Goal: Task Accomplishment & Management: Complete application form

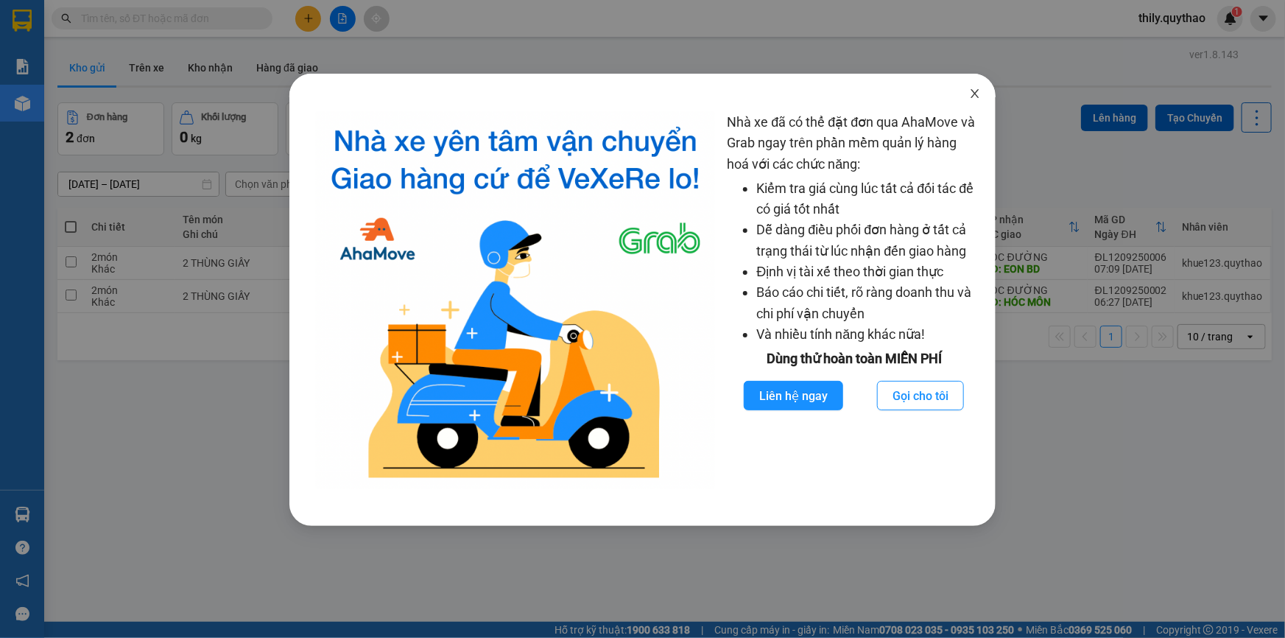
click at [975, 96] on icon "close" at bounding box center [975, 94] width 12 height 12
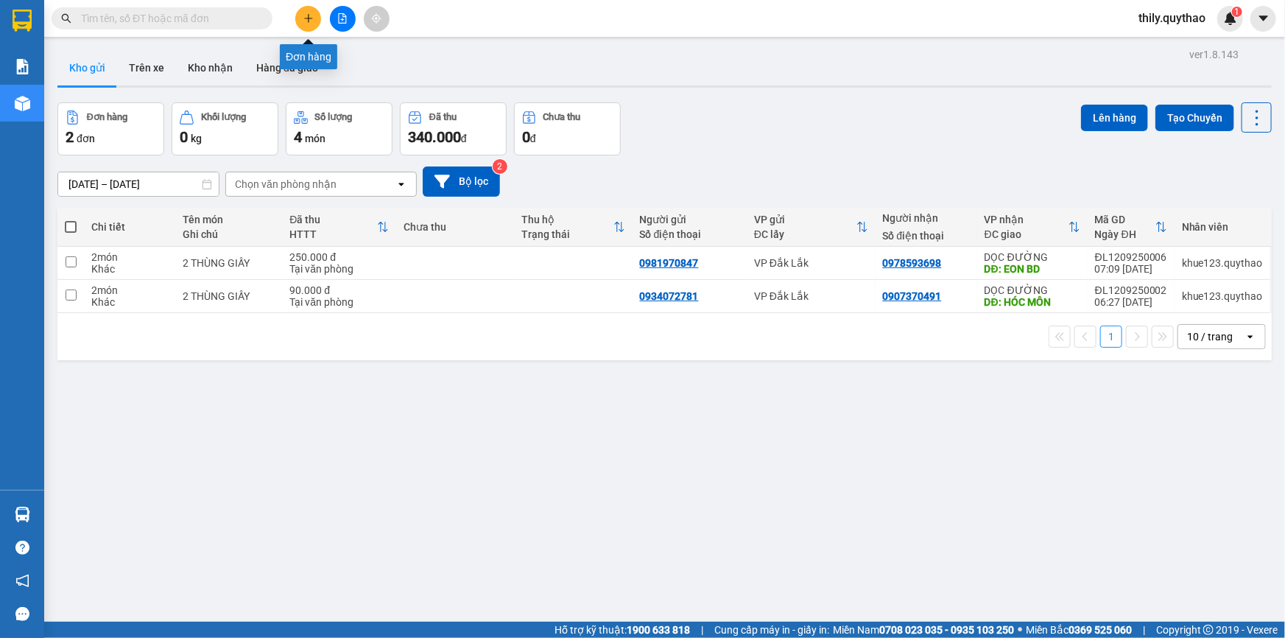
click at [307, 21] on icon "plus" at bounding box center [308, 18] width 10 height 10
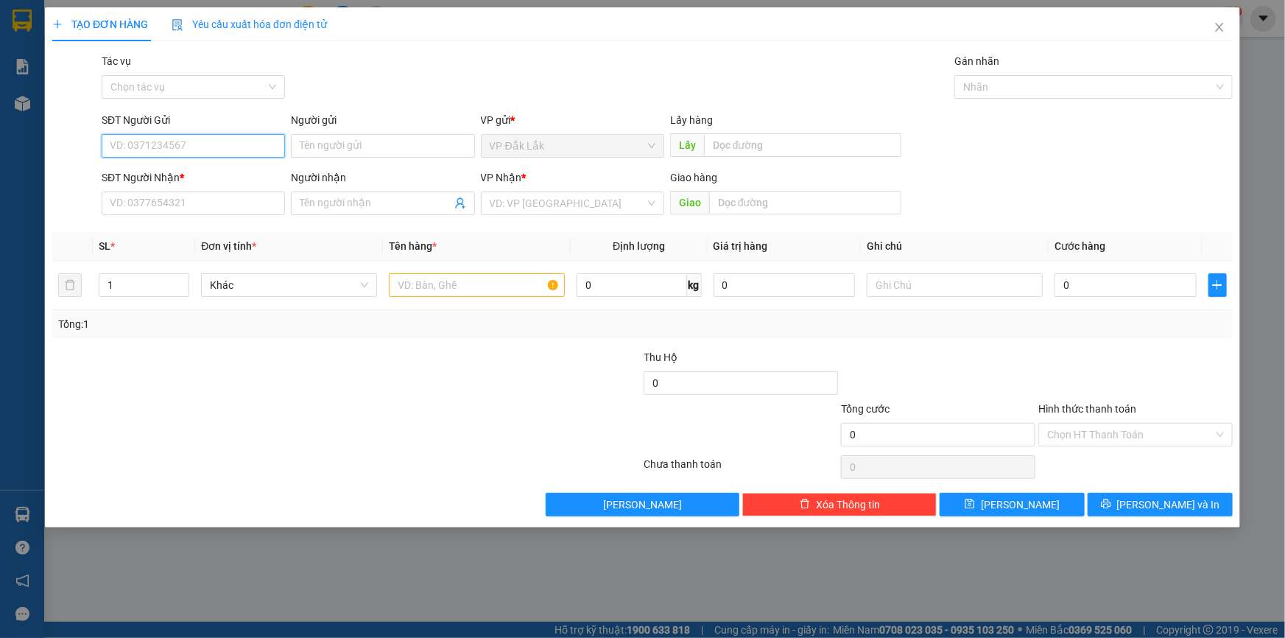
click at [236, 144] on input "SĐT Người Gửi" at bounding box center [193, 146] width 183 height 24
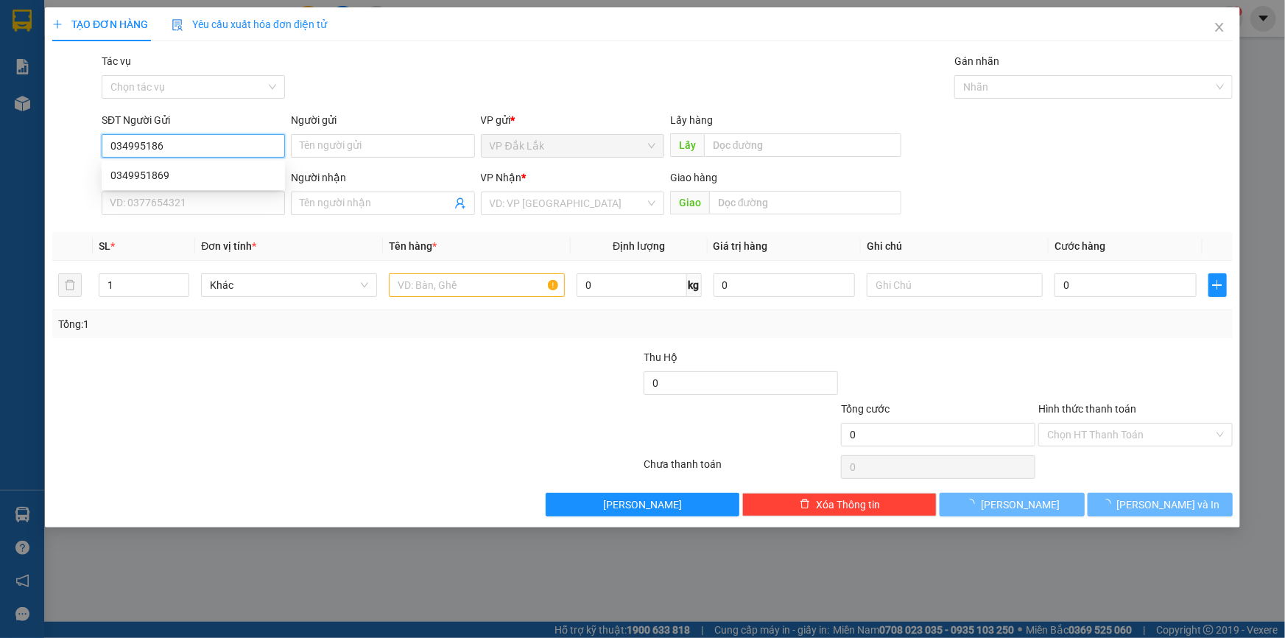
type input "0349951869"
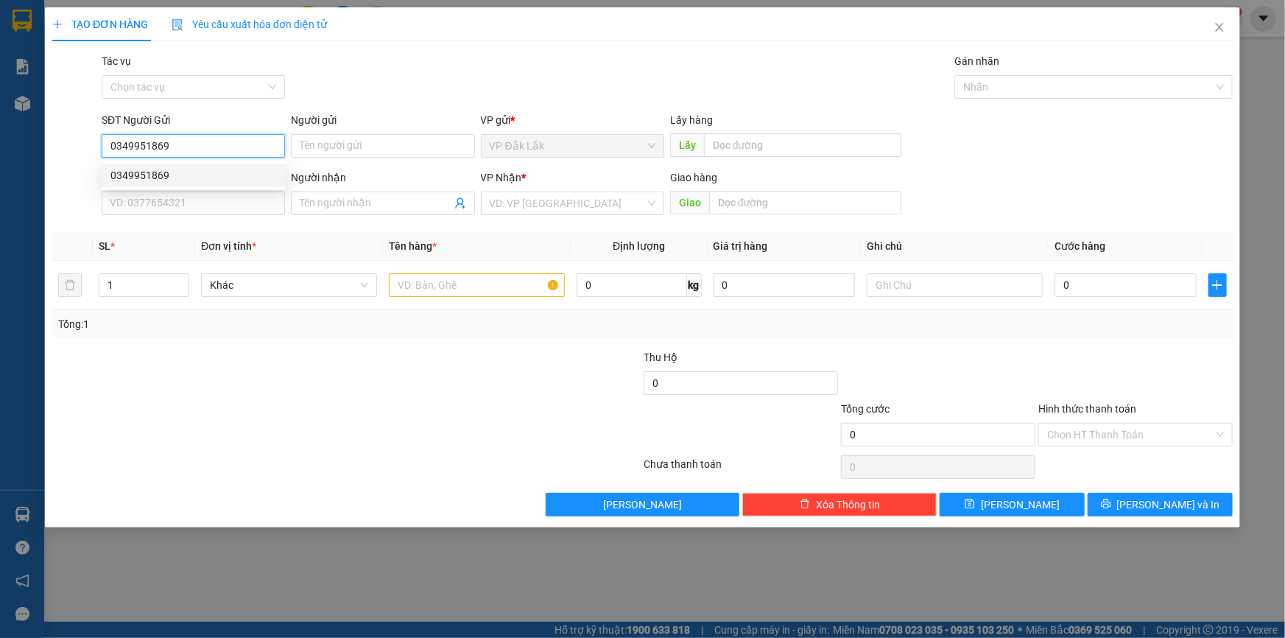
click at [217, 177] on div "0349951869" at bounding box center [193, 175] width 166 height 16
type input "0908333946"
type input "0349951869"
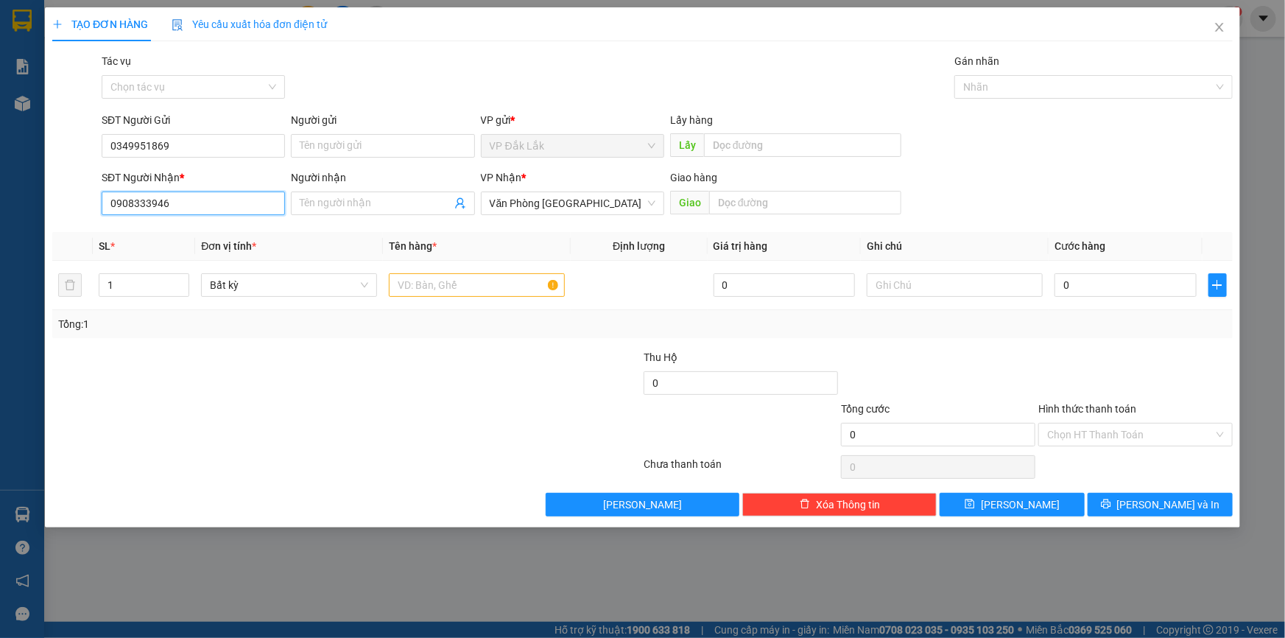
click at [207, 208] on input "0908333946" at bounding box center [193, 204] width 183 height 24
click at [200, 233] on div "0908333946" at bounding box center [193, 233] width 166 height 16
click at [437, 286] on input "text" at bounding box center [477, 285] width 176 height 24
type input "1"
type input "1 THÙNG GIẤY"
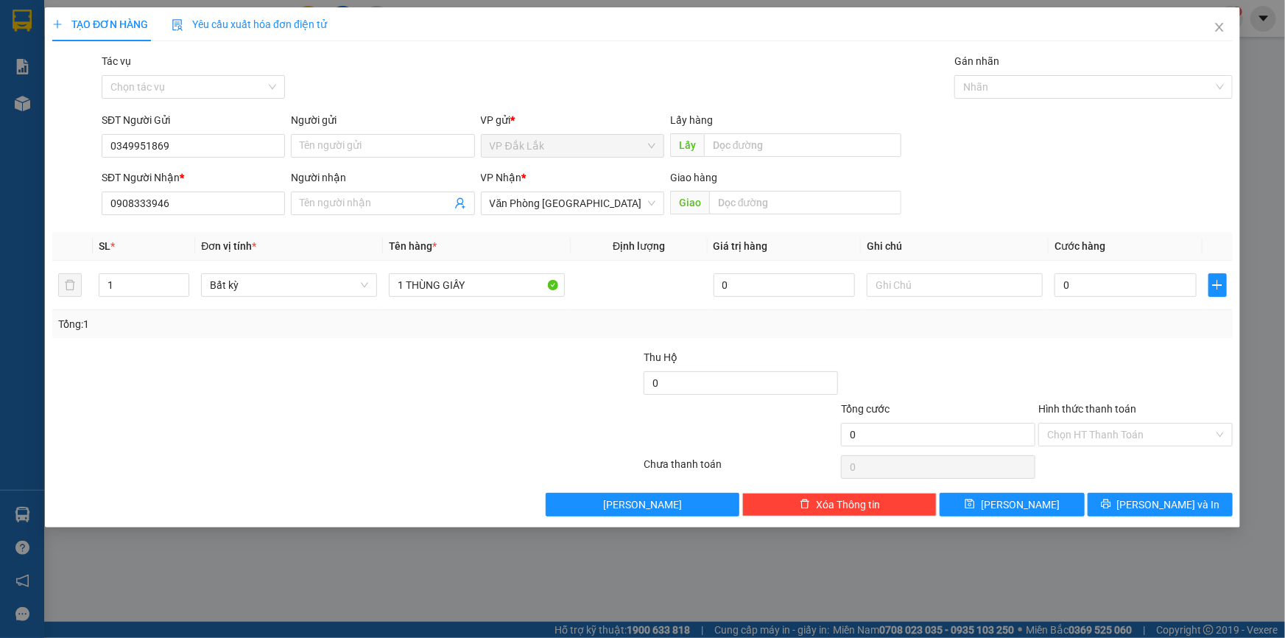
click at [1168, 420] on div "Hình thức thanh toán" at bounding box center [1136, 412] width 194 height 22
click at [1167, 435] on input "Hình thức thanh toán" at bounding box center [1130, 435] width 166 height 22
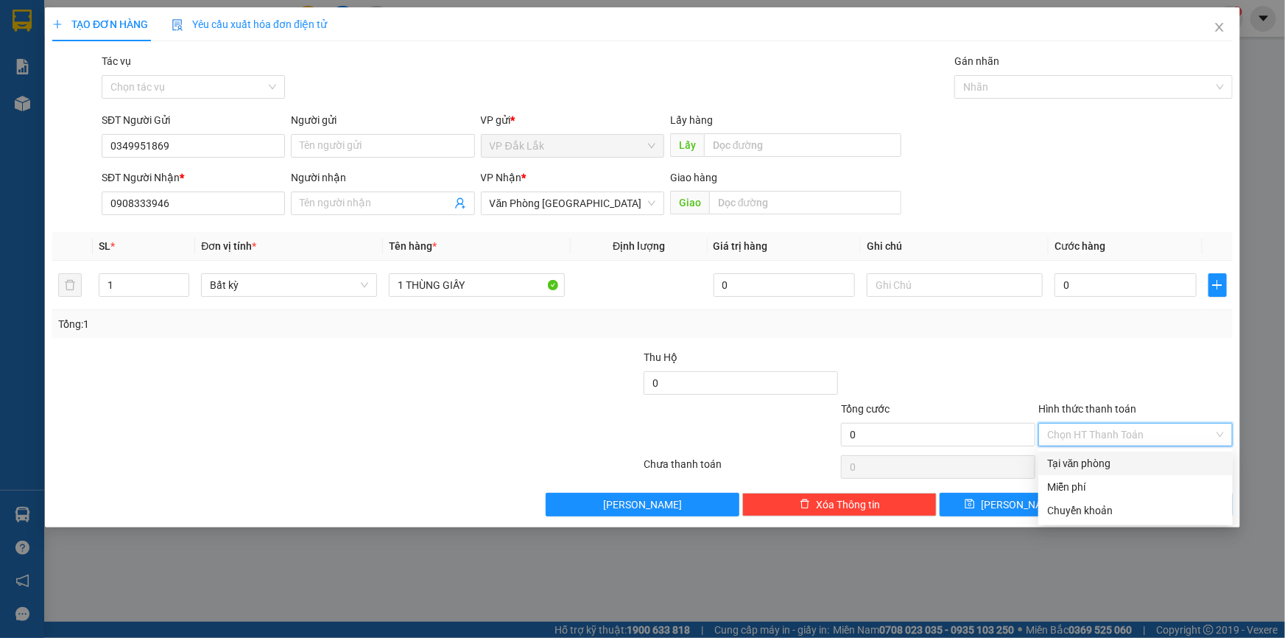
click at [1173, 459] on div "Tại văn phòng" at bounding box center [1135, 463] width 177 height 16
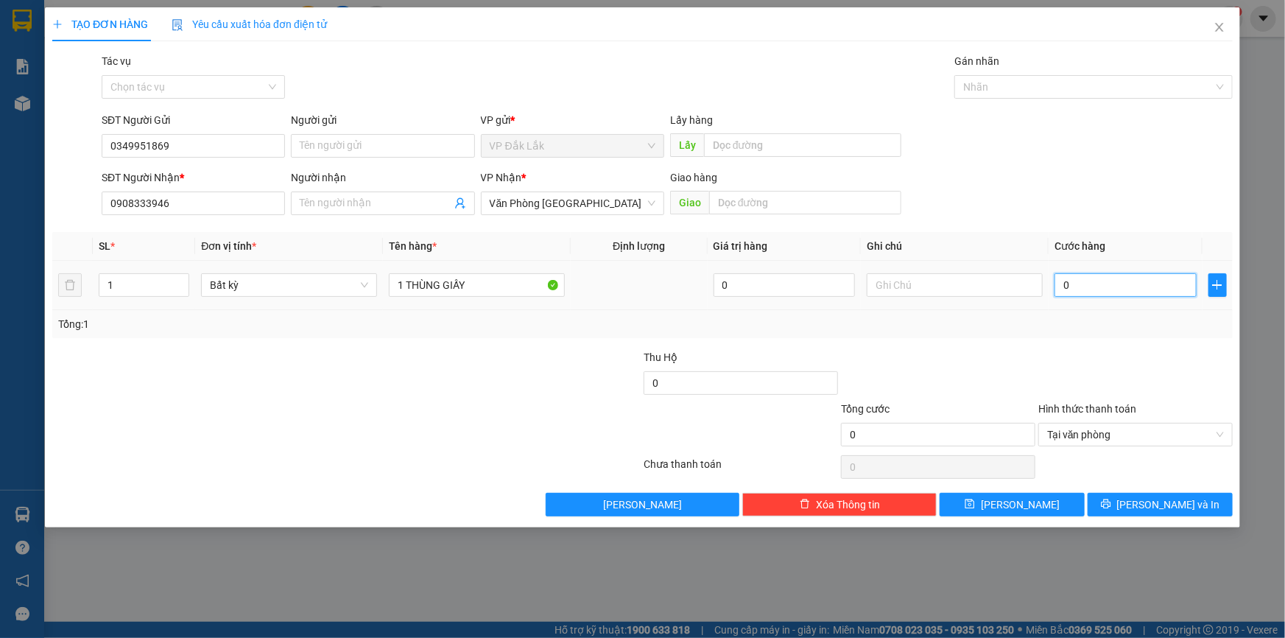
click at [1060, 287] on input "0" at bounding box center [1126, 285] width 142 height 24
type input "1"
type input "11"
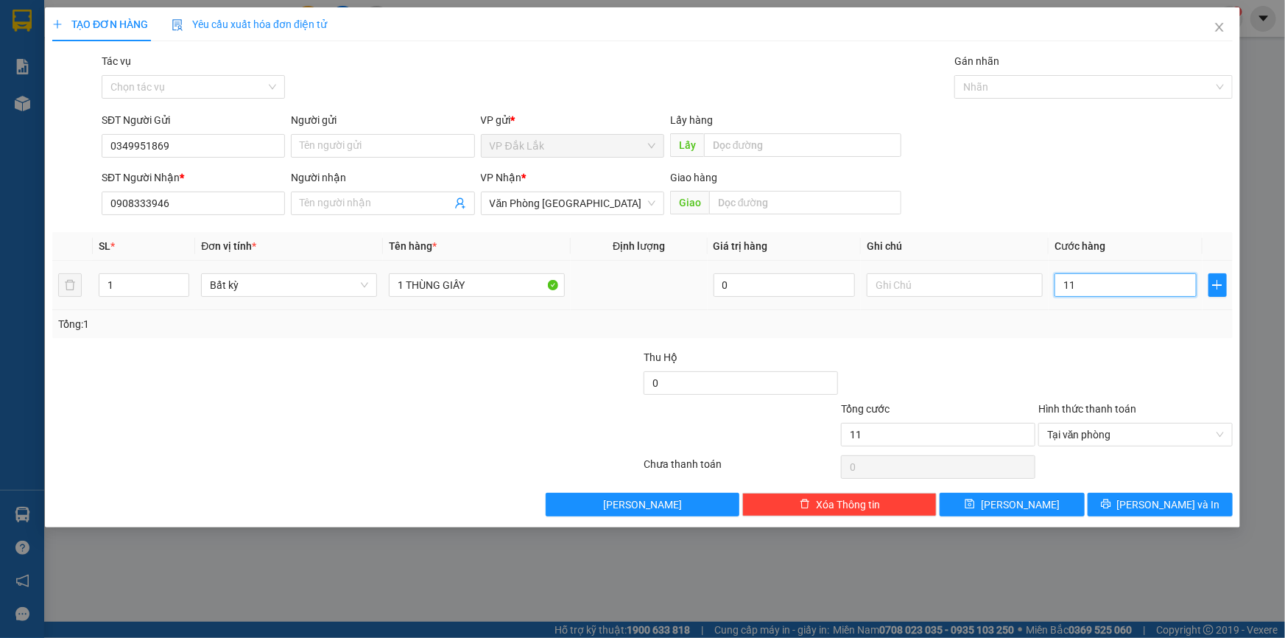
type input "110"
type input "1.100"
type input "11.000"
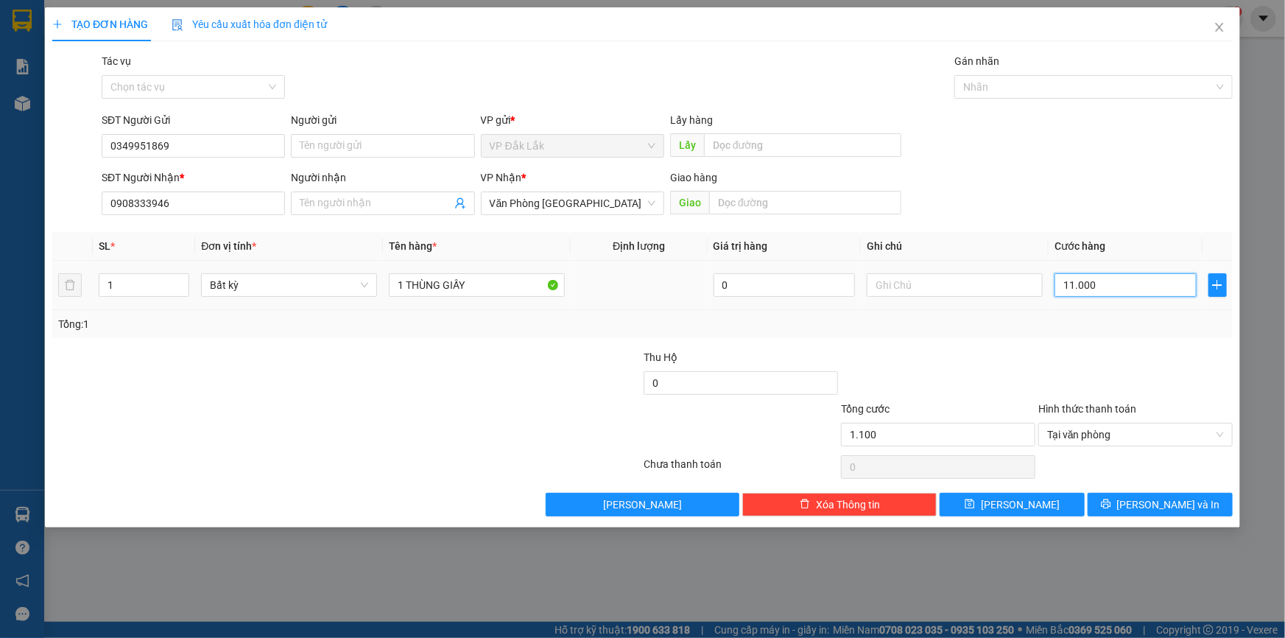
type input "11.000"
type input "110.000"
click at [1188, 499] on span "[PERSON_NAME] và In" at bounding box center [1168, 504] width 103 height 16
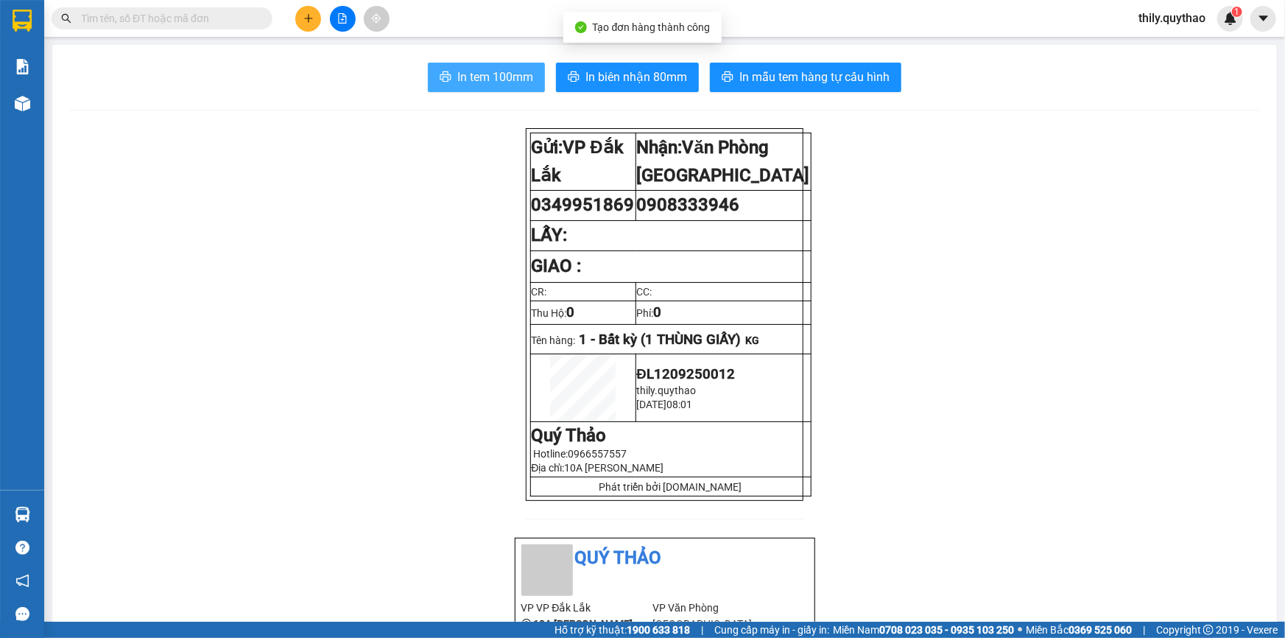
click at [508, 70] on span "In tem 100mm" at bounding box center [495, 77] width 76 height 18
